Goal: Obtain resource: Download file/media

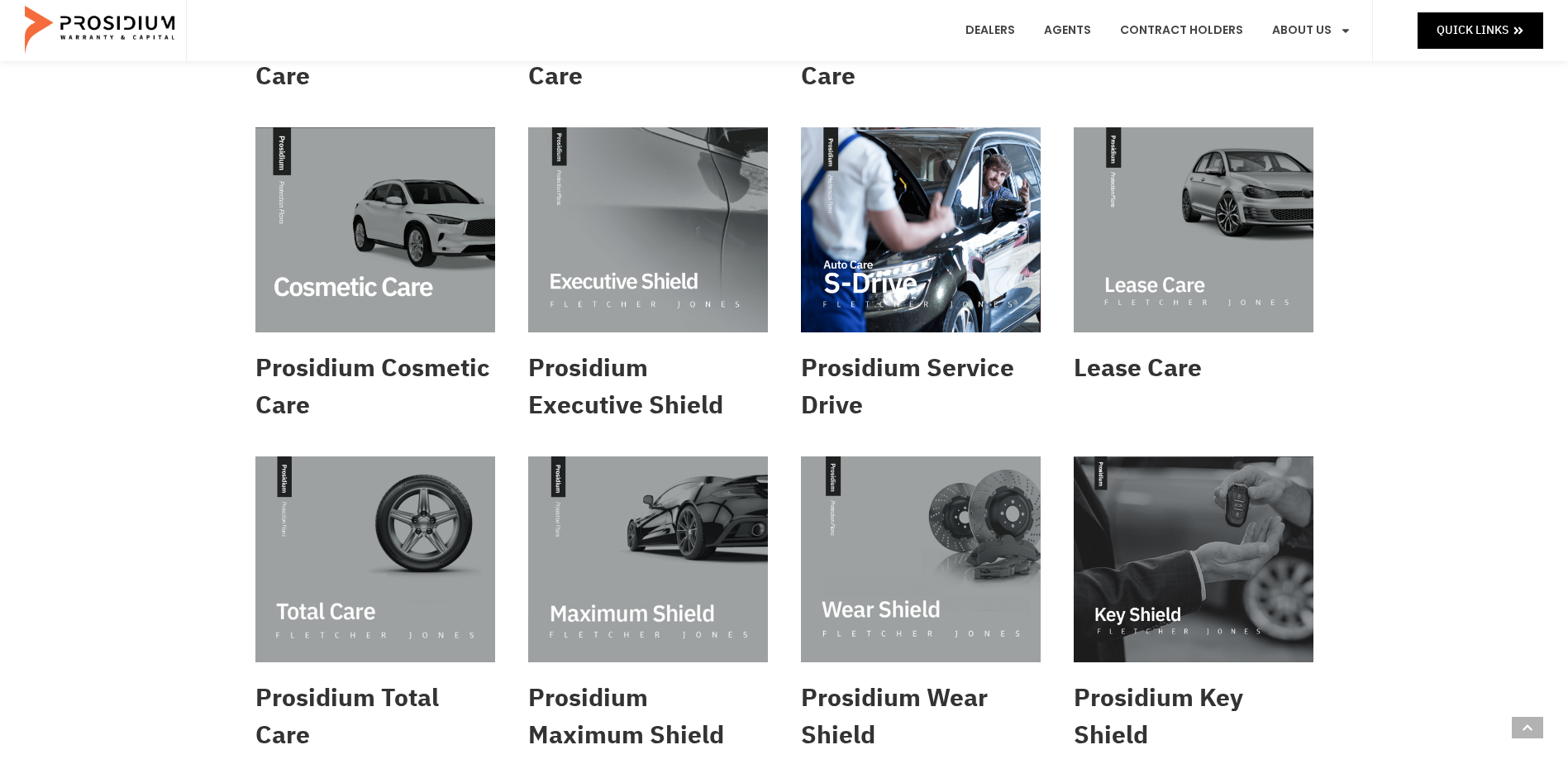
scroll to position [331, 0]
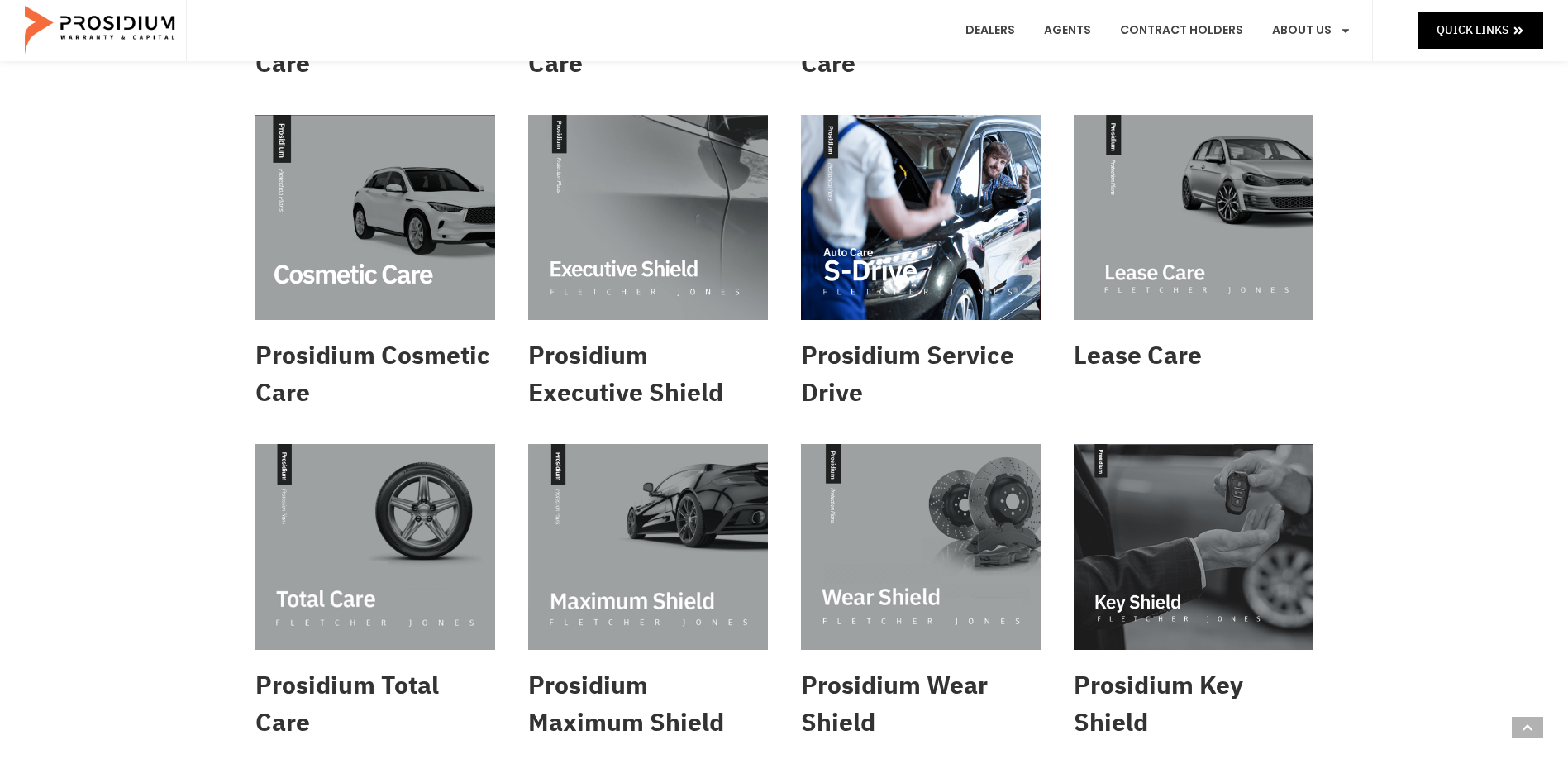
click at [434, 524] on img at bounding box center [375, 547] width 239 height 206
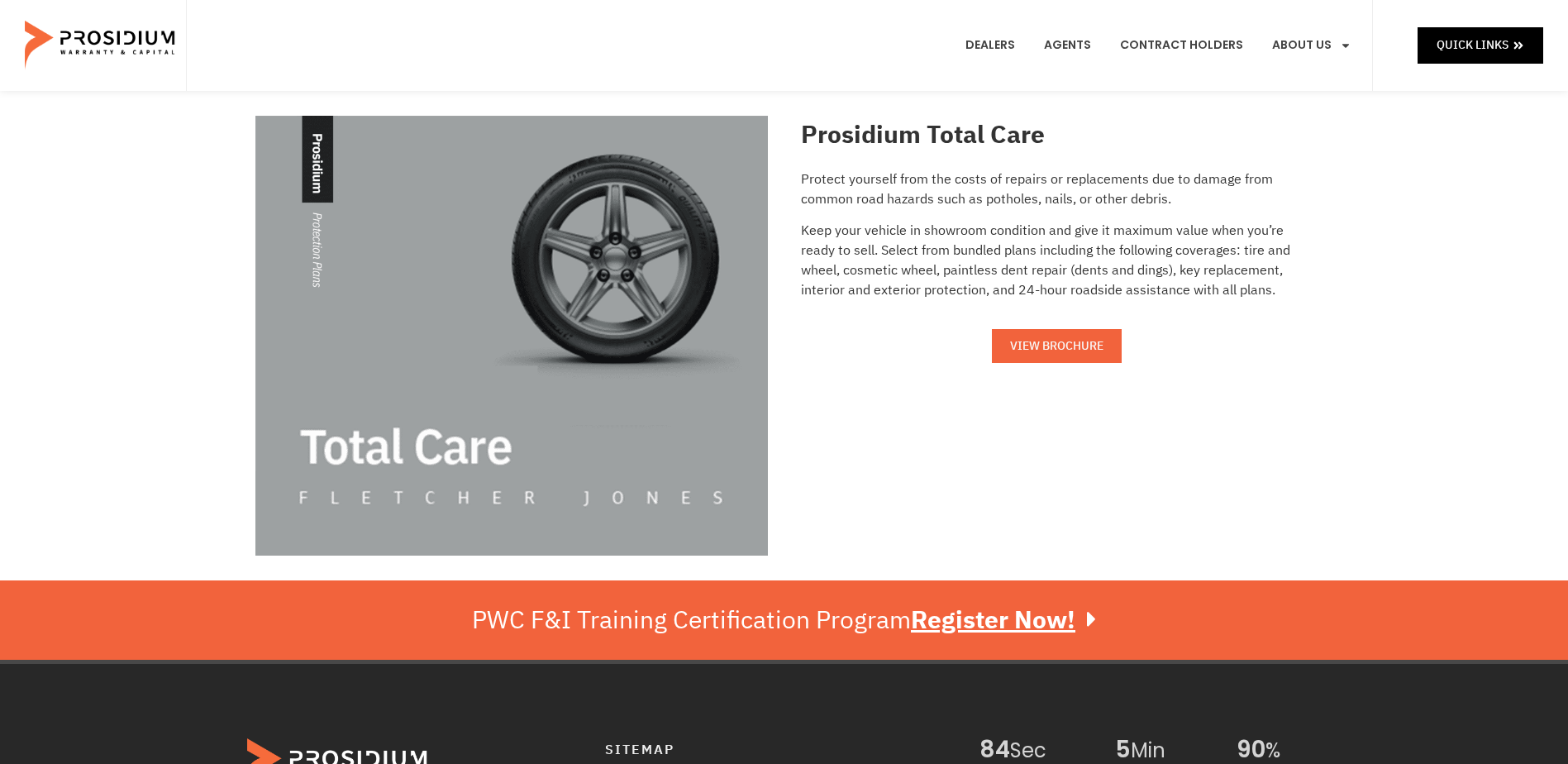
click at [1060, 339] on span "VIEW BROCHURE" at bounding box center [1057, 346] width 93 height 21
